Goal: Book appointment/travel/reservation

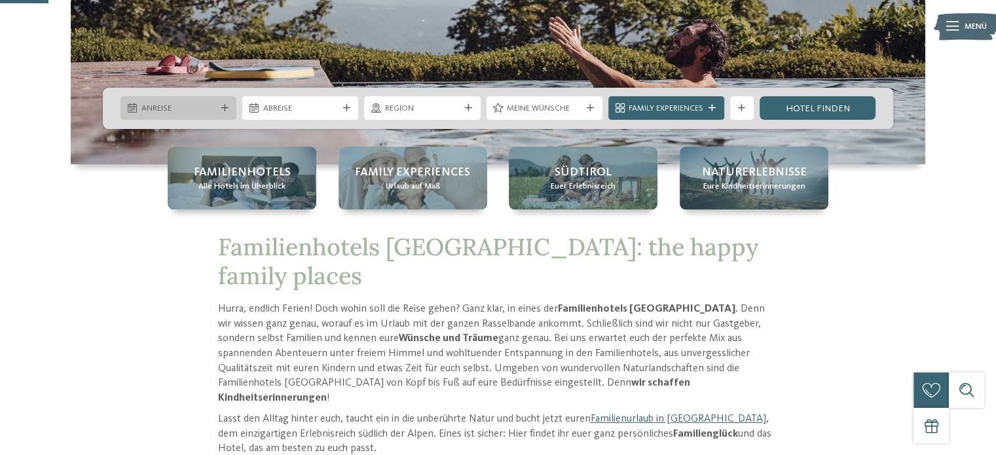
scroll to position [262, 0]
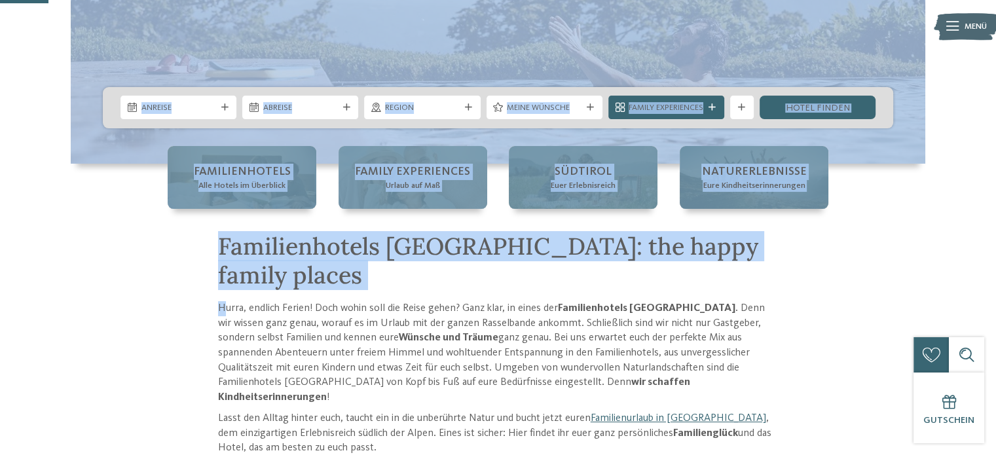
drag, startPoint x: 223, startPoint y: 272, endPoint x: 238, endPoint y: 138, distance: 135.1
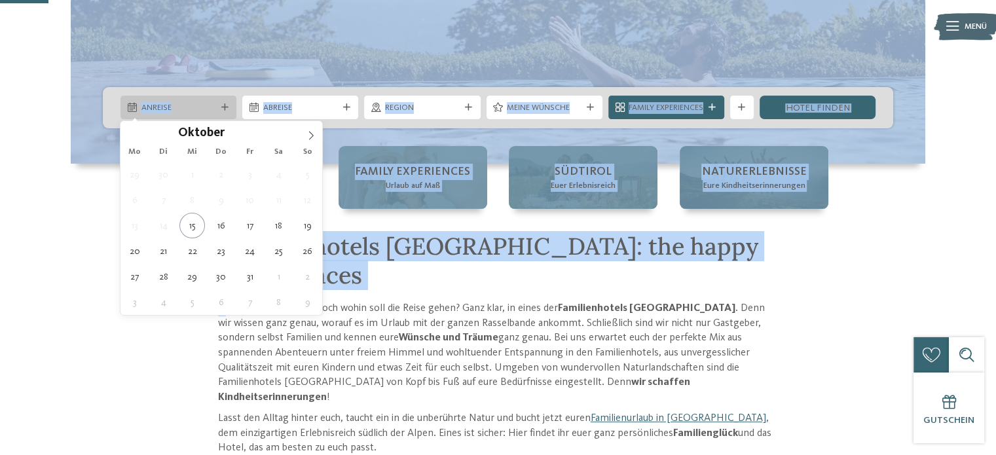
click at [223, 107] on icon at bounding box center [224, 107] width 7 height 7
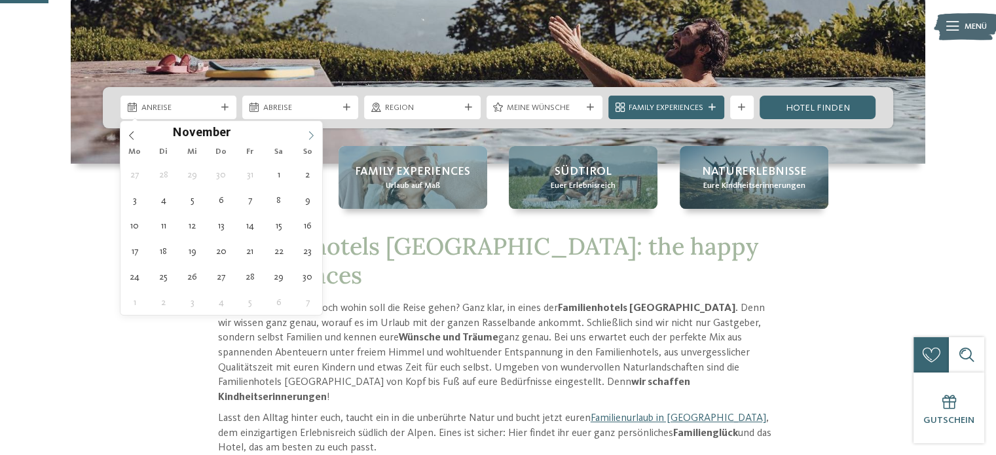
click at [312, 136] on icon at bounding box center [310, 135] width 9 height 9
type input "****"
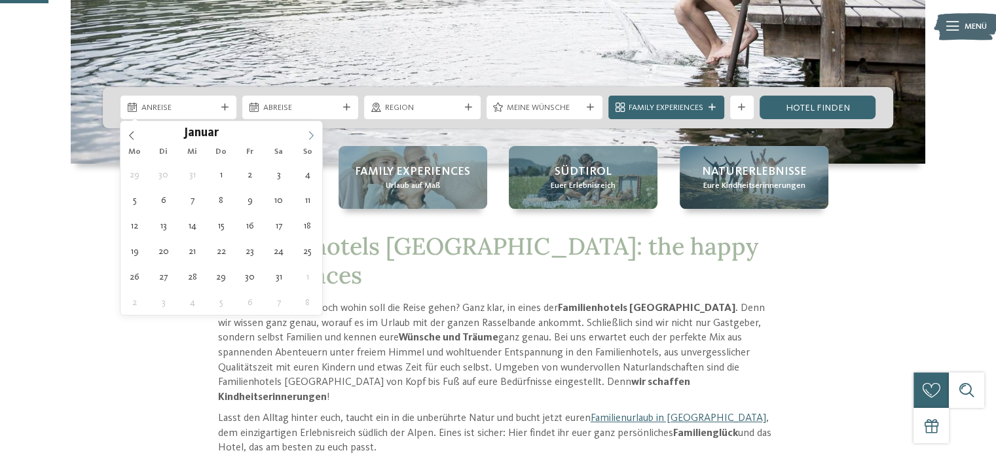
click at [312, 136] on icon at bounding box center [310, 135] width 9 height 9
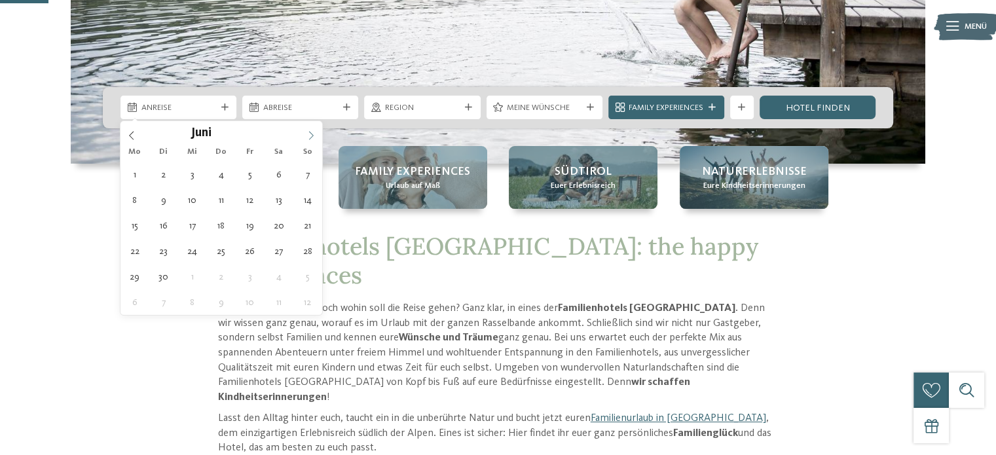
click at [312, 136] on icon at bounding box center [310, 135] width 9 height 9
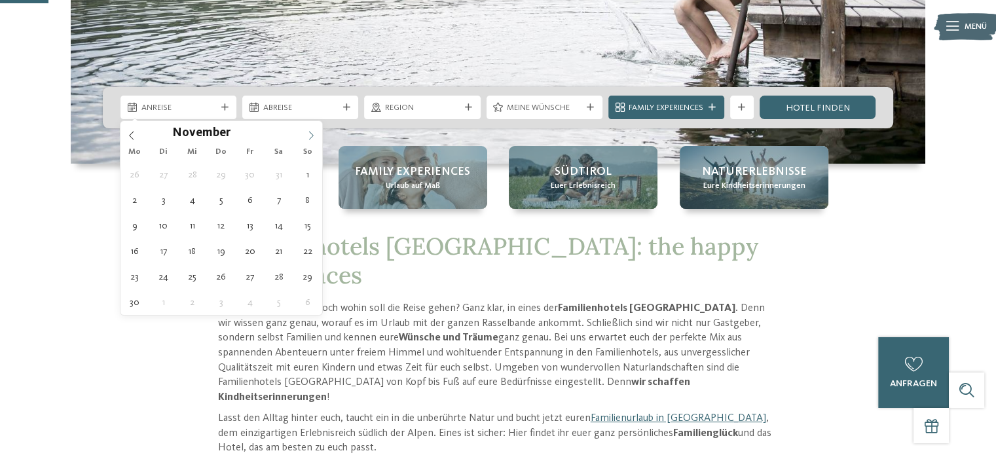
click at [312, 136] on icon at bounding box center [310, 135] width 9 height 9
click at [133, 133] on icon at bounding box center [131, 135] width 9 height 9
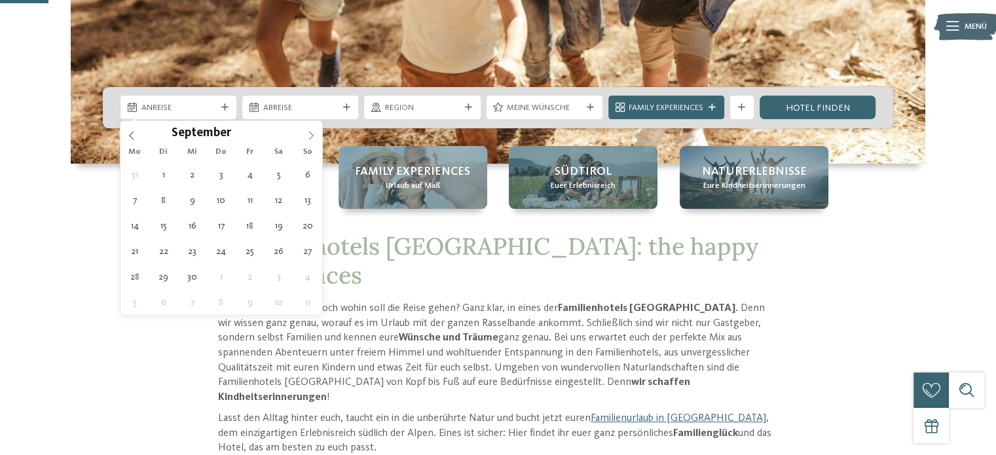
click at [316, 130] on span at bounding box center [311, 132] width 22 height 22
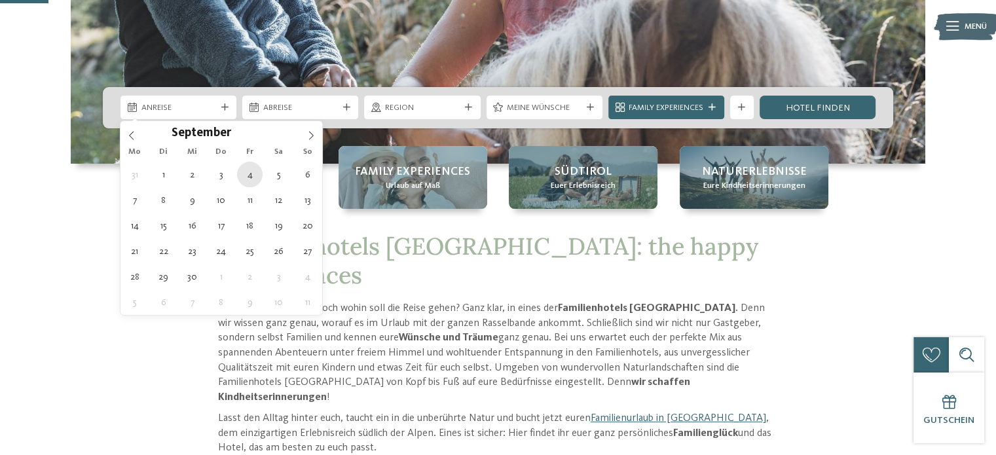
type div "[DATE]"
type input "****"
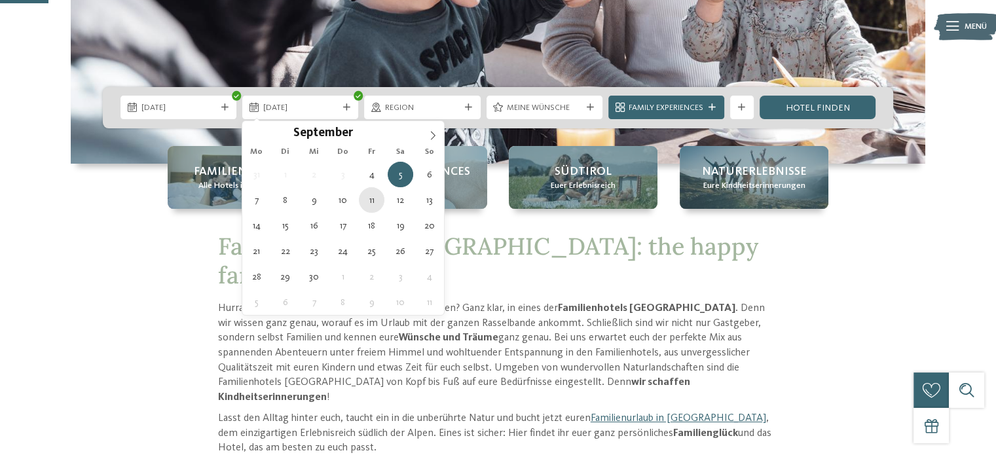
type div "[DATE]"
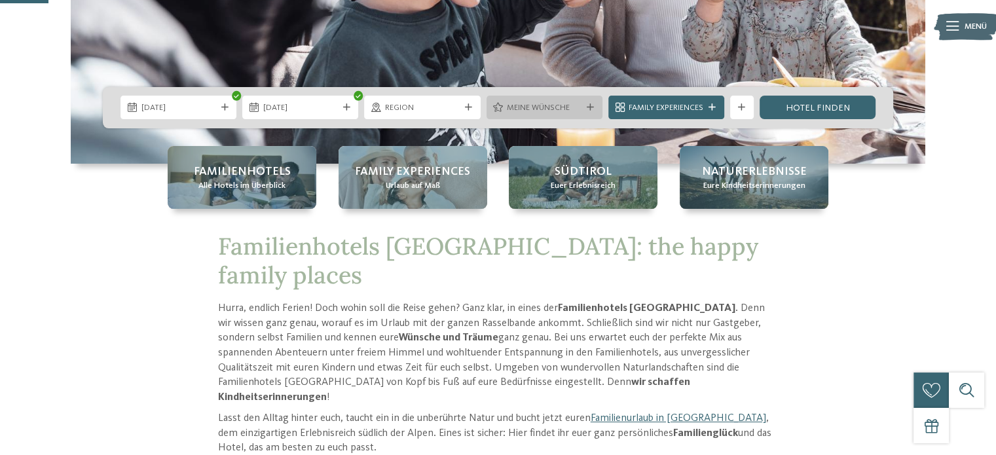
click at [567, 109] on span "Meine Wünsche" at bounding box center [544, 108] width 75 height 12
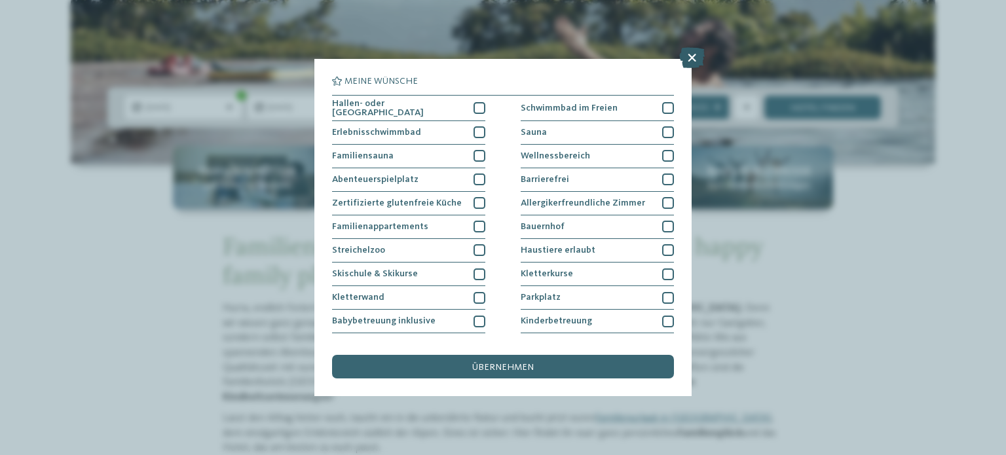
click at [692, 54] on icon at bounding box center [692, 57] width 26 height 21
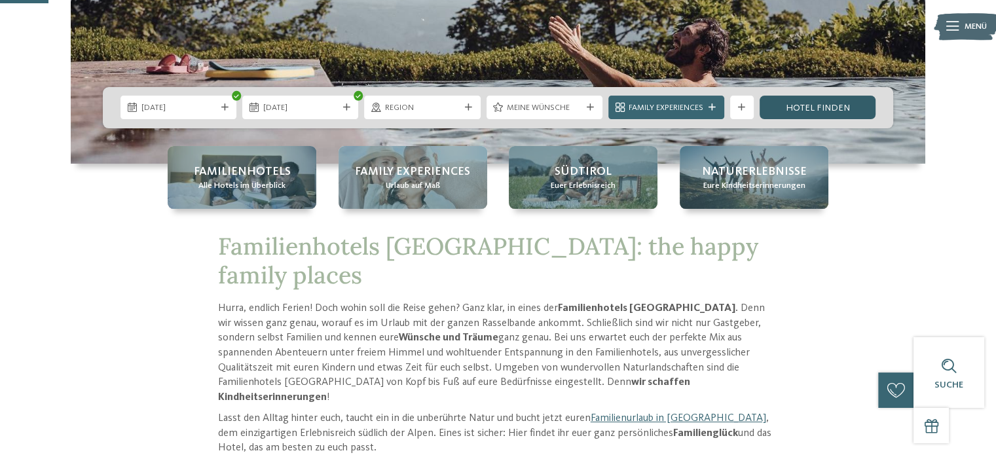
click at [807, 103] on link "Hotel finden" at bounding box center [818, 108] width 116 height 24
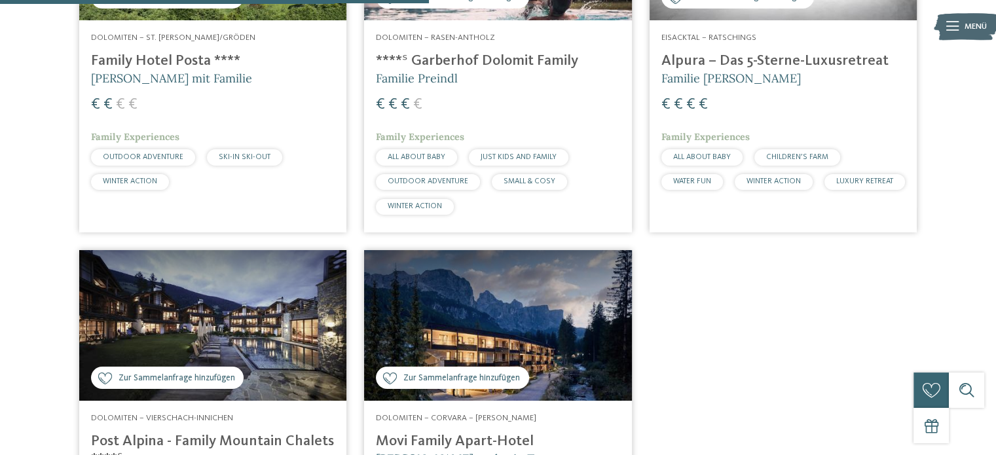
scroll to position [587, 0]
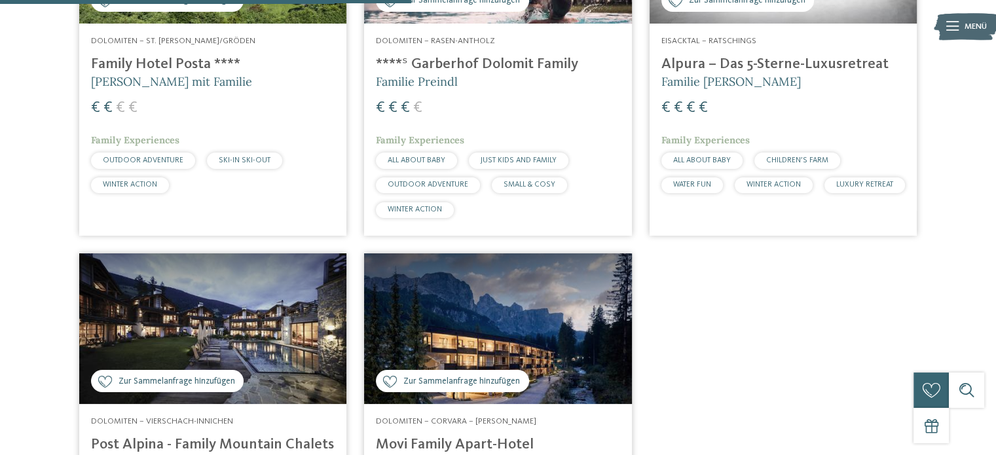
click at [551, 26] on div "Dolomiten – Rasen-Antholz ****ˢ Garberhof Dolomit Family Familie Preindl € € € …" at bounding box center [497, 130] width 267 height 212
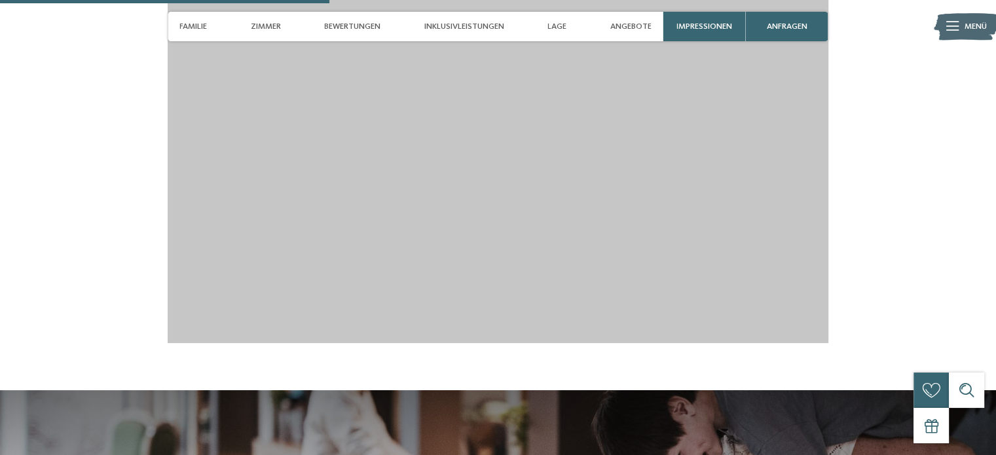
scroll to position [1718, 0]
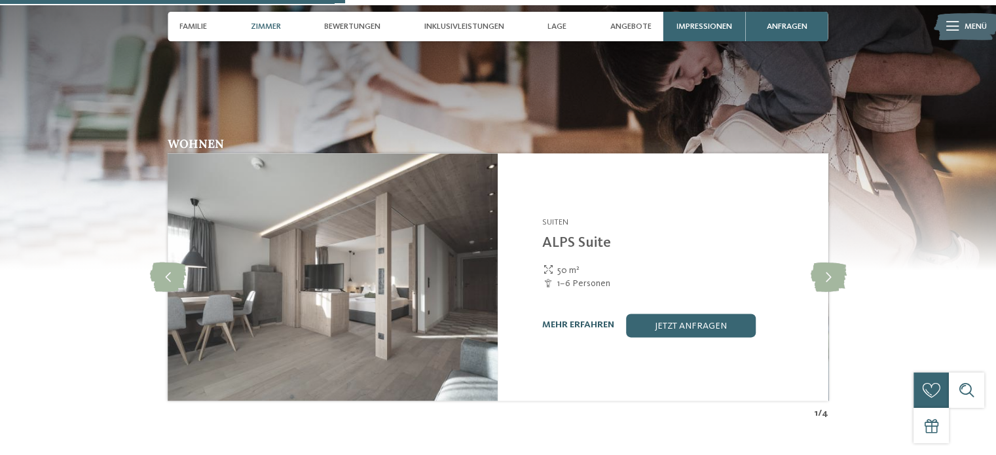
click at [598, 320] on link "mehr erfahren" at bounding box center [578, 324] width 72 height 9
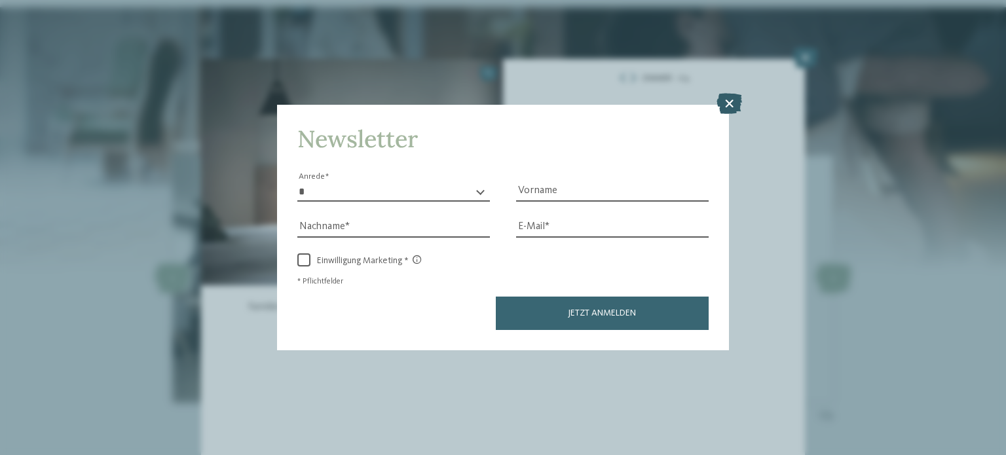
click at [724, 105] on icon at bounding box center [729, 103] width 26 height 21
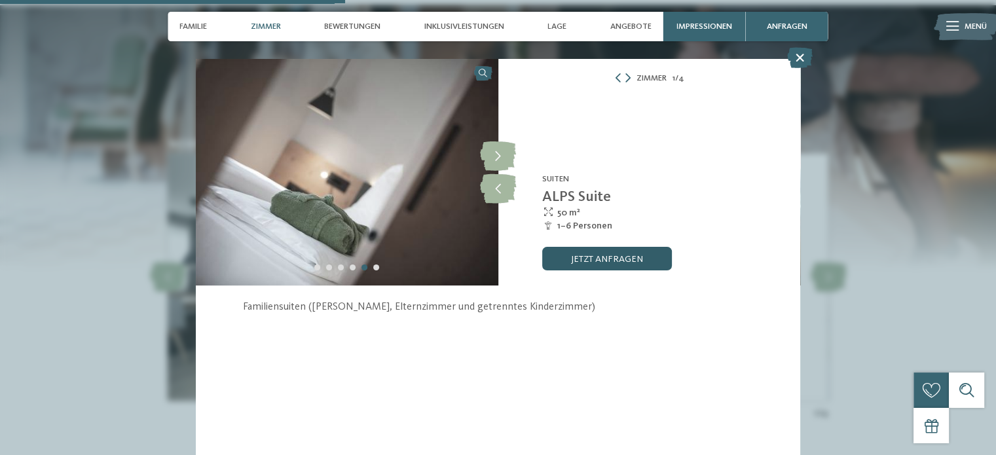
click at [597, 252] on link "jetzt anfragen" at bounding box center [607, 259] width 130 height 24
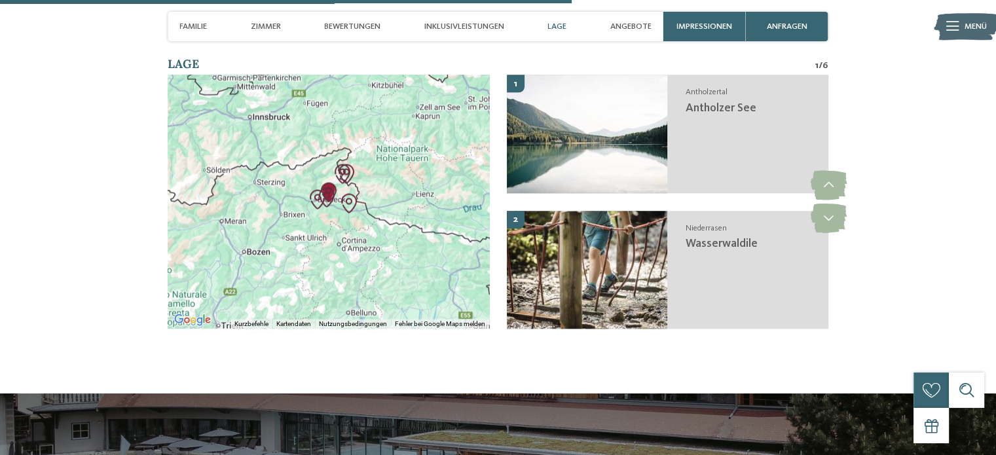
scroll to position [2933, 0]
click at [384, 210] on div at bounding box center [328, 201] width 321 height 253
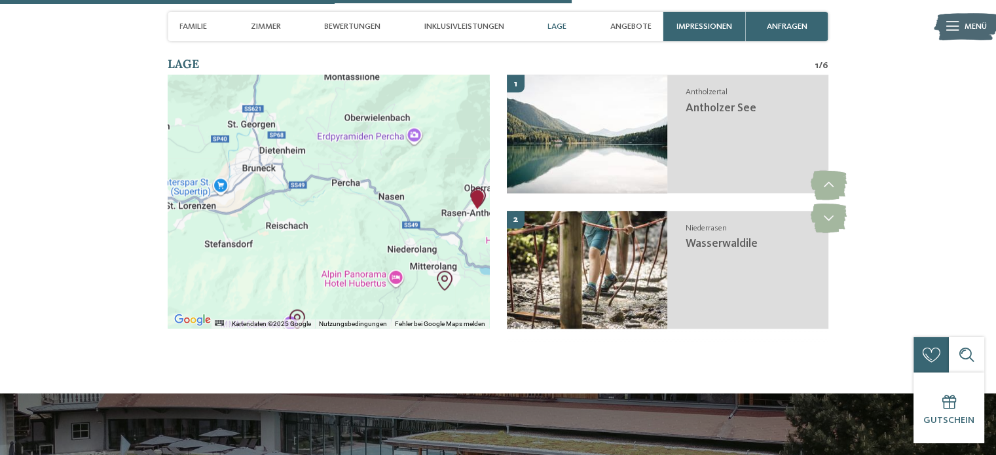
drag, startPoint x: 301, startPoint y: 146, endPoint x: 460, endPoint y: 160, distance: 160.4
click at [460, 160] on div at bounding box center [328, 201] width 321 height 253
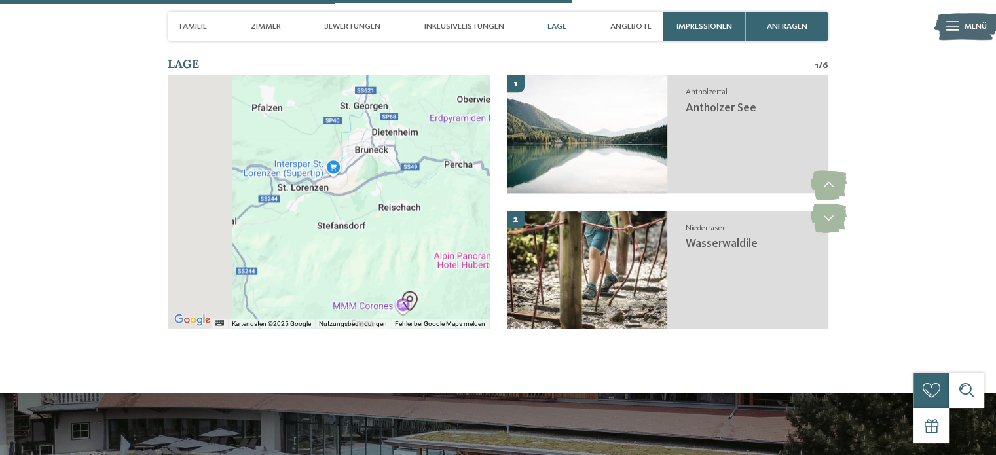
drag, startPoint x: 242, startPoint y: 134, endPoint x: 438, endPoint y: 112, distance: 197.0
click at [438, 112] on div at bounding box center [328, 201] width 321 height 253
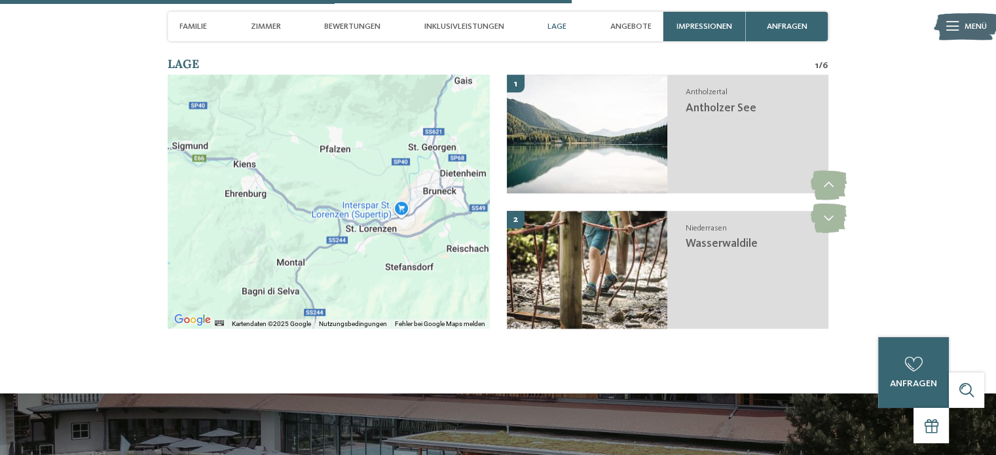
drag, startPoint x: 313, startPoint y: 118, endPoint x: 263, endPoint y: 155, distance: 61.8
click at [263, 155] on div at bounding box center [328, 201] width 321 height 253
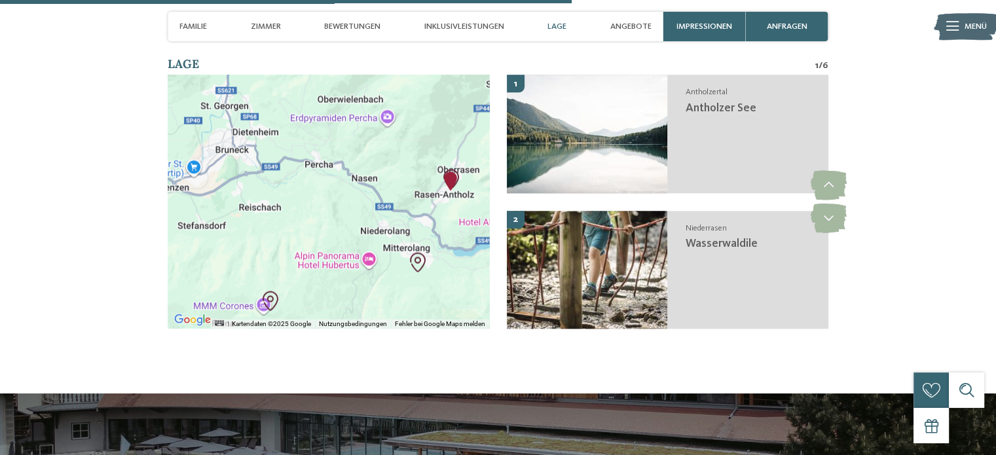
drag, startPoint x: 409, startPoint y: 185, endPoint x: 192, endPoint y: 143, distance: 221.4
click at [192, 143] on div at bounding box center [328, 201] width 321 height 253
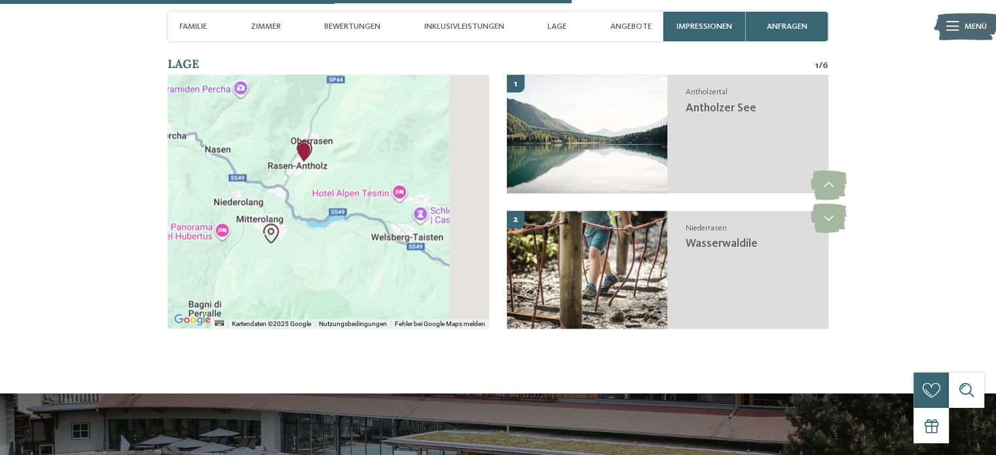
drag, startPoint x: 349, startPoint y: 165, endPoint x: 192, endPoint y: 133, distance: 160.4
click at [192, 133] on div at bounding box center [328, 201] width 321 height 253
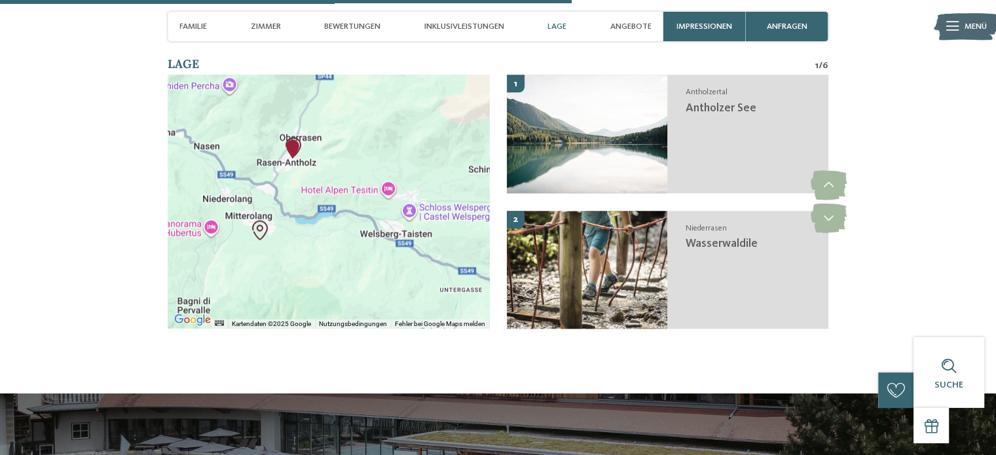
drag, startPoint x: 289, startPoint y: 221, endPoint x: 338, endPoint y: 172, distance: 69.4
click at [338, 172] on div at bounding box center [328, 201] width 321 height 253
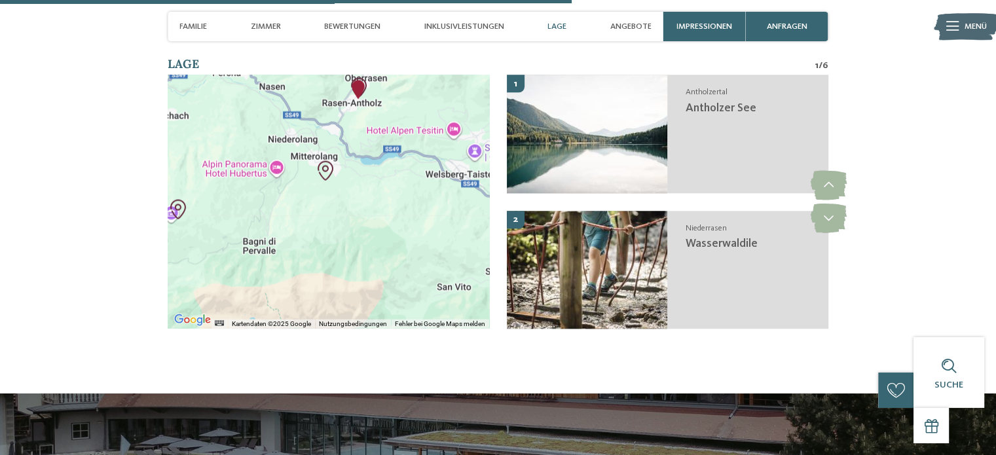
click at [338, 172] on div at bounding box center [328, 201] width 321 height 253
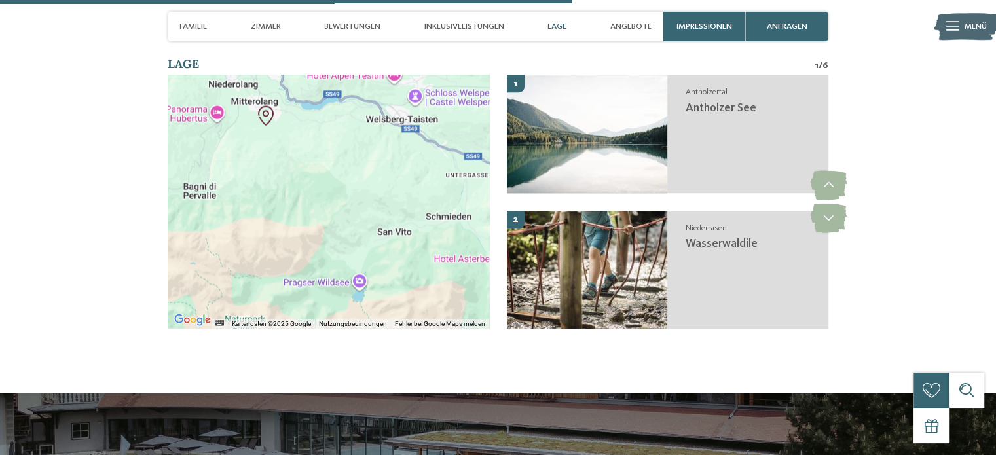
drag, startPoint x: 265, startPoint y: 215, endPoint x: 210, endPoint y: 159, distance: 79.2
click at [210, 159] on div at bounding box center [328, 201] width 321 height 253
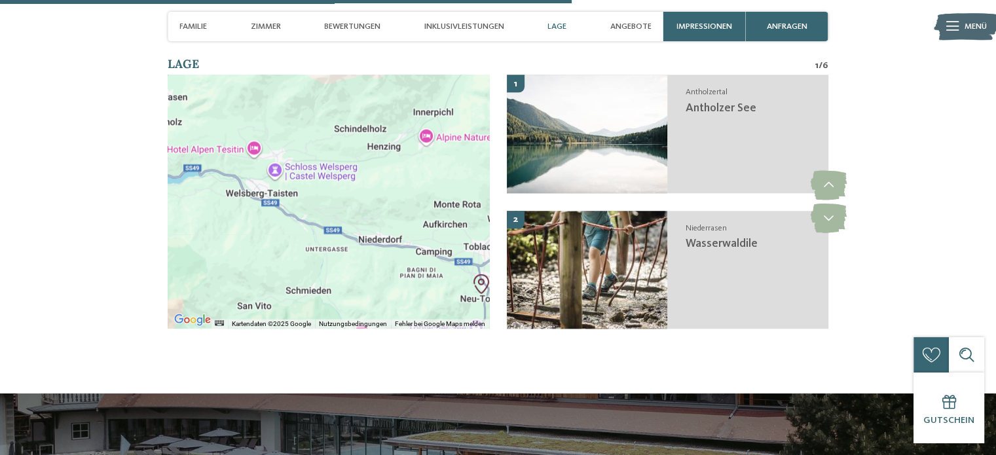
drag, startPoint x: 338, startPoint y: 196, endPoint x: 213, endPoint y: 263, distance: 141.5
click at [213, 263] on div at bounding box center [328, 201] width 321 height 253
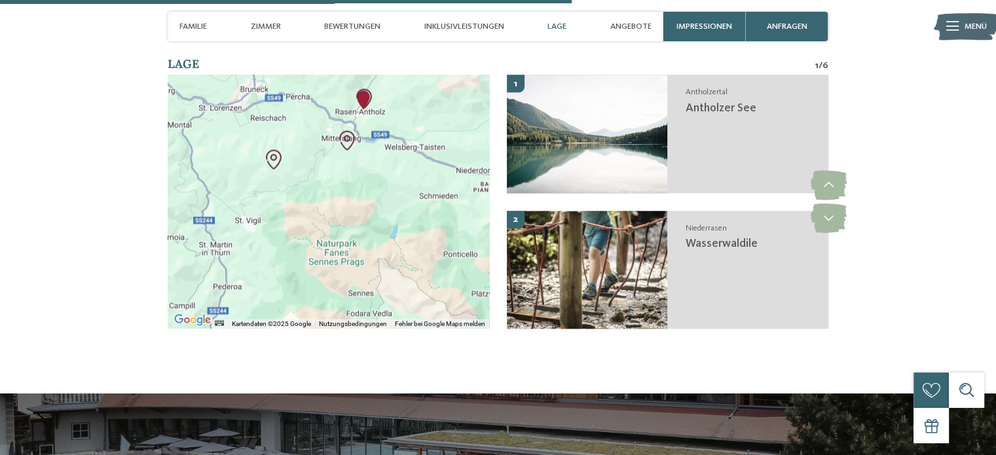
drag, startPoint x: 204, startPoint y: 180, endPoint x: 329, endPoint y: 147, distance: 128.8
click at [329, 147] on div at bounding box center [328, 201] width 321 height 253
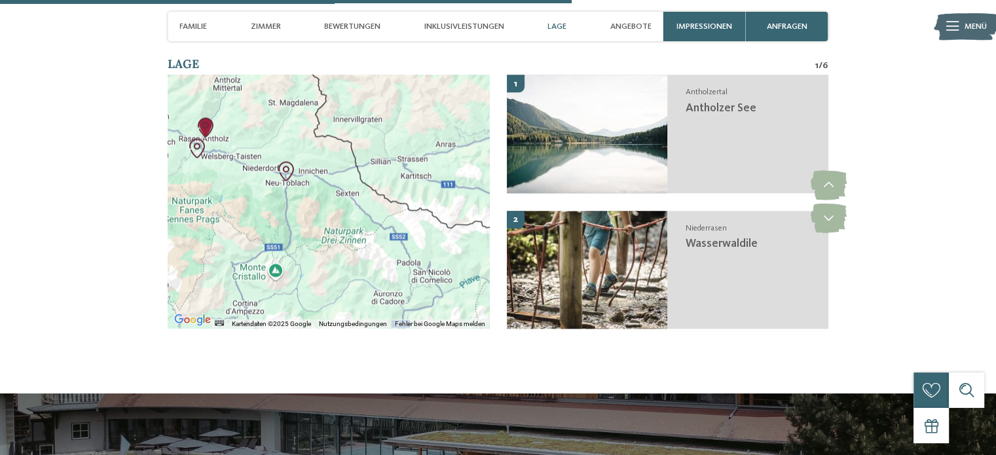
drag, startPoint x: 450, startPoint y: 190, endPoint x: 264, endPoint y: 174, distance: 187.3
click at [264, 174] on div at bounding box center [328, 201] width 321 height 253
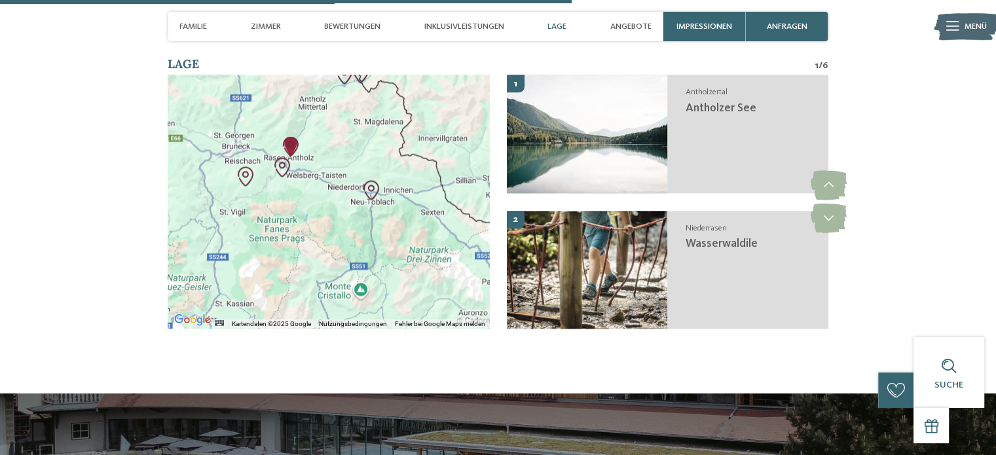
drag, startPoint x: 314, startPoint y: 206, endPoint x: 404, endPoint y: 225, distance: 91.7
click at [404, 225] on div at bounding box center [328, 201] width 321 height 253
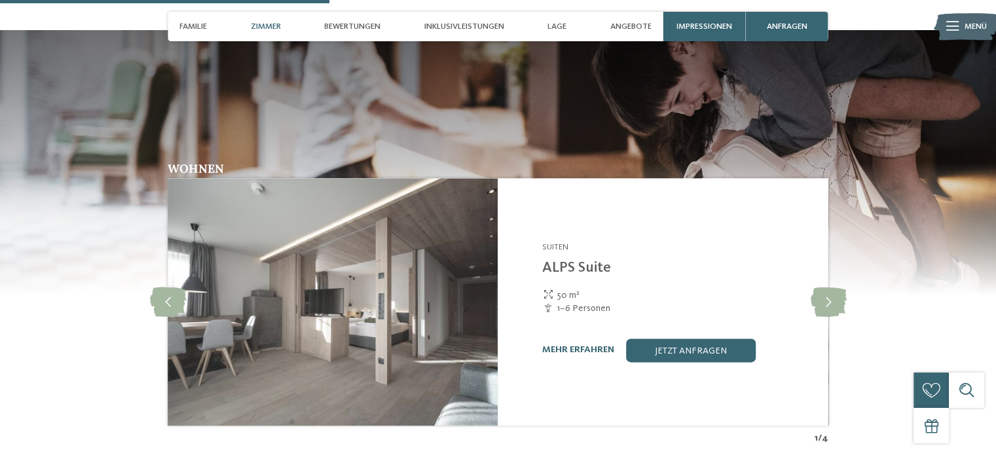
scroll to position [1691, 0]
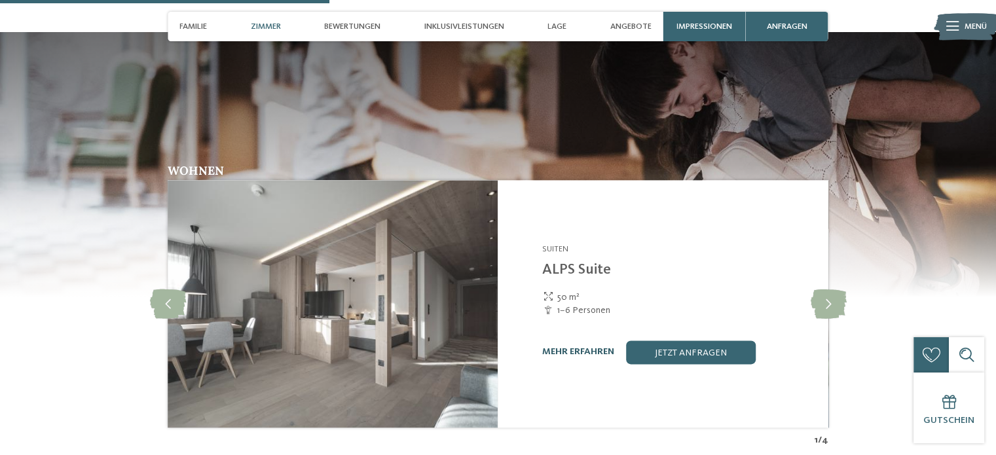
click at [585, 347] on link "mehr erfahren" at bounding box center [578, 351] width 72 height 9
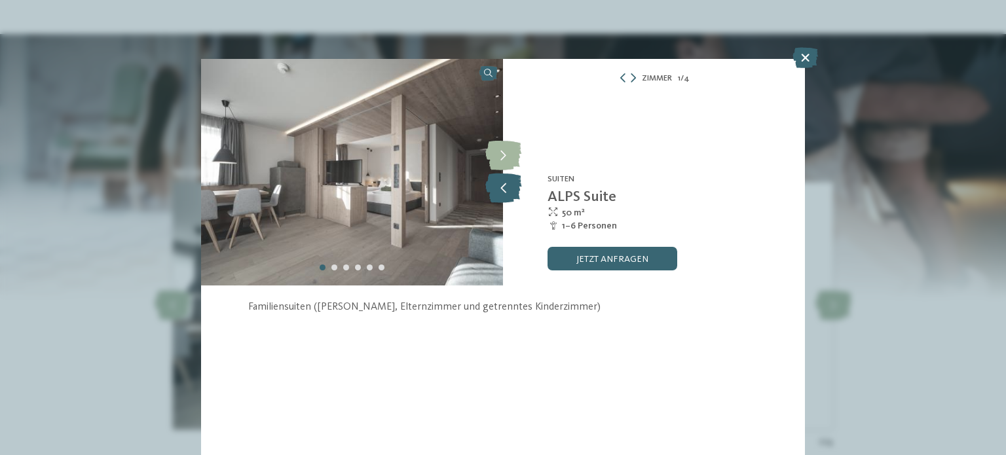
click at [499, 181] on icon at bounding box center [503, 188] width 36 height 29
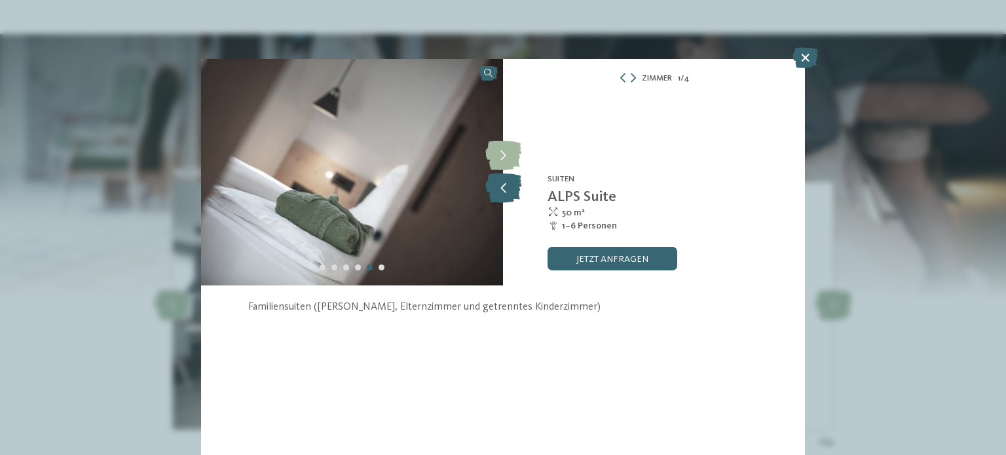
click at [499, 181] on icon at bounding box center [503, 188] width 36 height 29
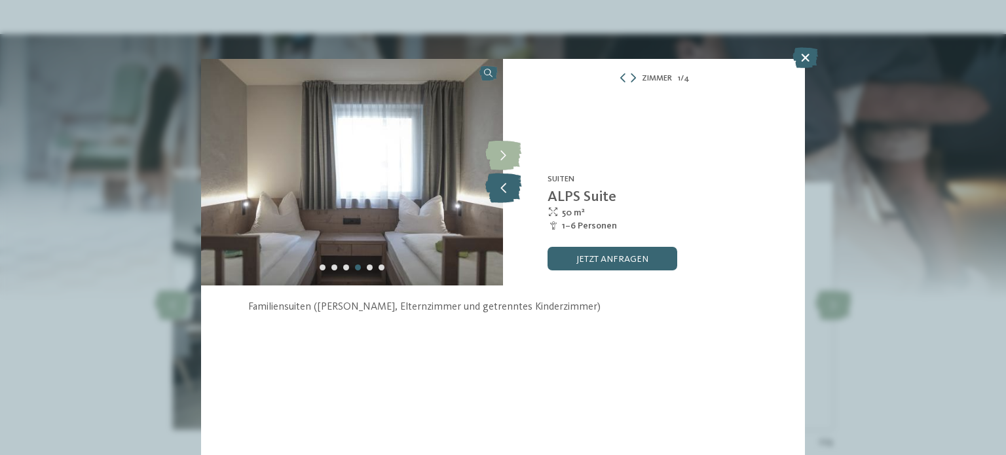
click at [499, 181] on icon at bounding box center [503, 188] width 36 height 29
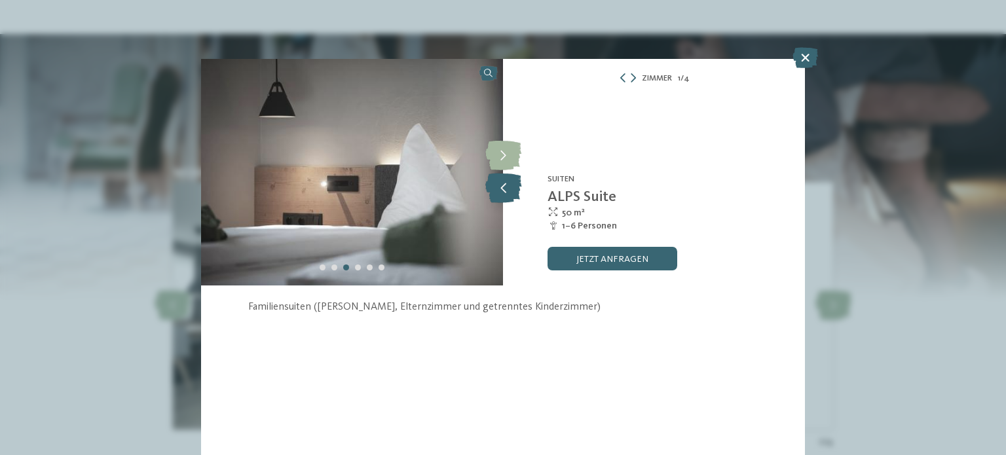
click at [499, 181] on icon at bounding box center [503, 188] width 36 height 29
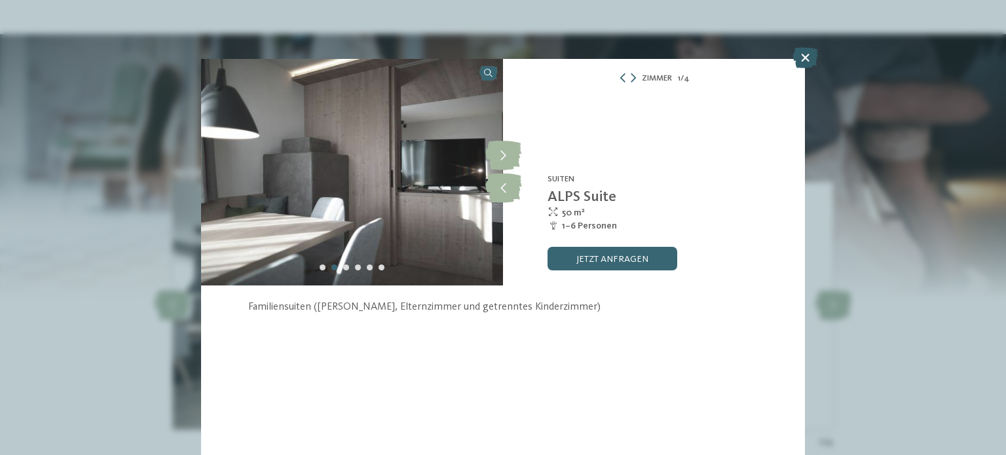
click at [816, 59] on icon at bounding box center [805, 57] width 26 height 21
